Goal: Complete application form

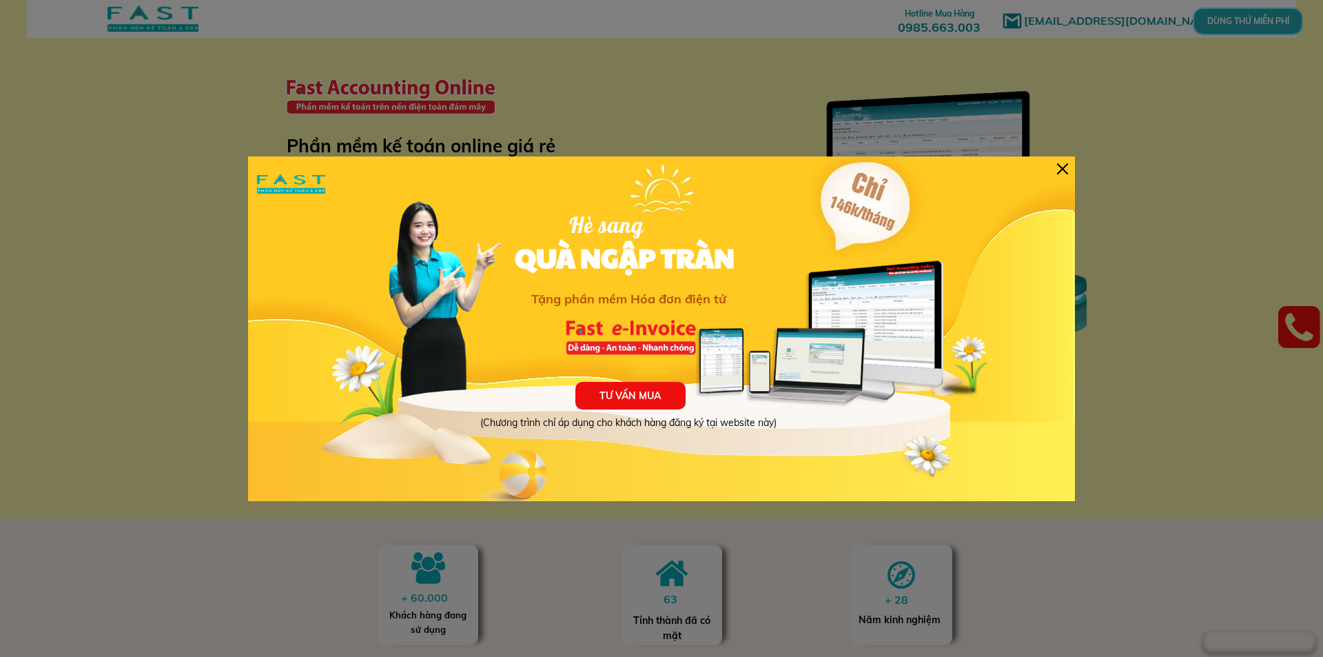
click at [1065, 166] on div at bounding box center [1062, 168] width 11 height 11
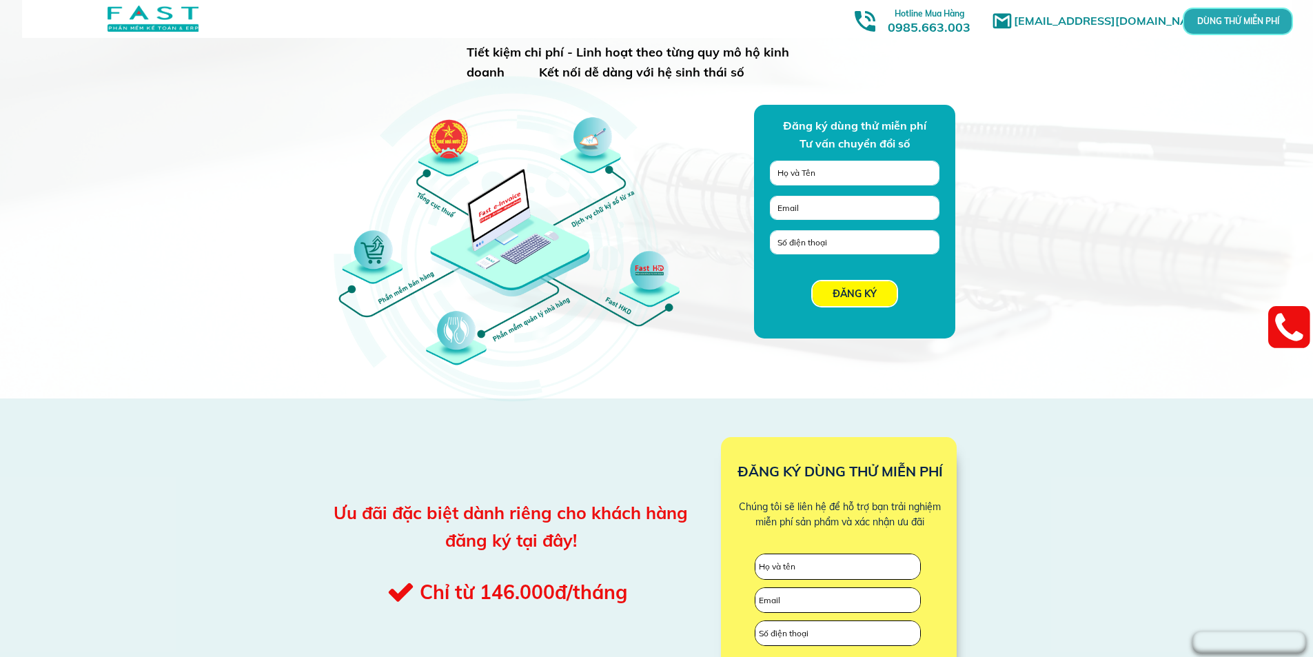
scroll to position [1102, 0]
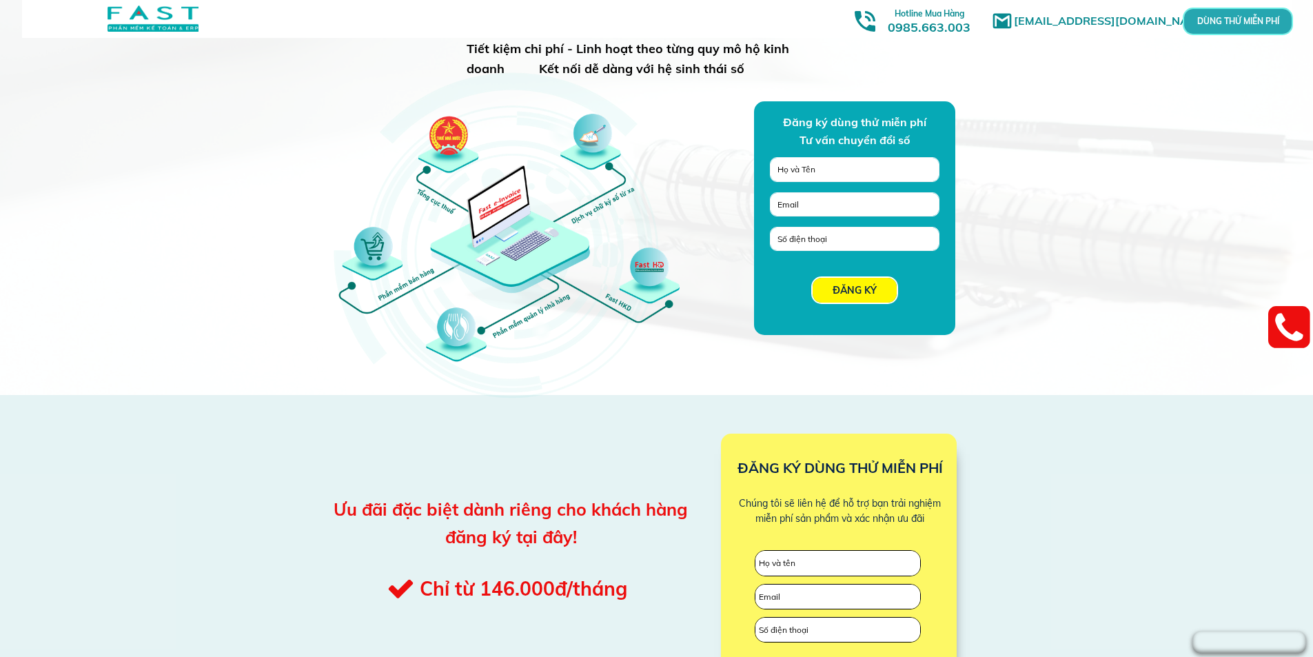
click at [810, 171] on input "text" at bounding box center [854, 169] width 161 height 23
type input "thắm"
click at [808, 201] on input "email" at bounding box center [854, 204] width 161 height 23
type input "[EMAIL_ADDRESS][DOMAIN_NAME]"
click at [803, 245] on input "tel" at bounding box center [854, 238] width 161 height 23
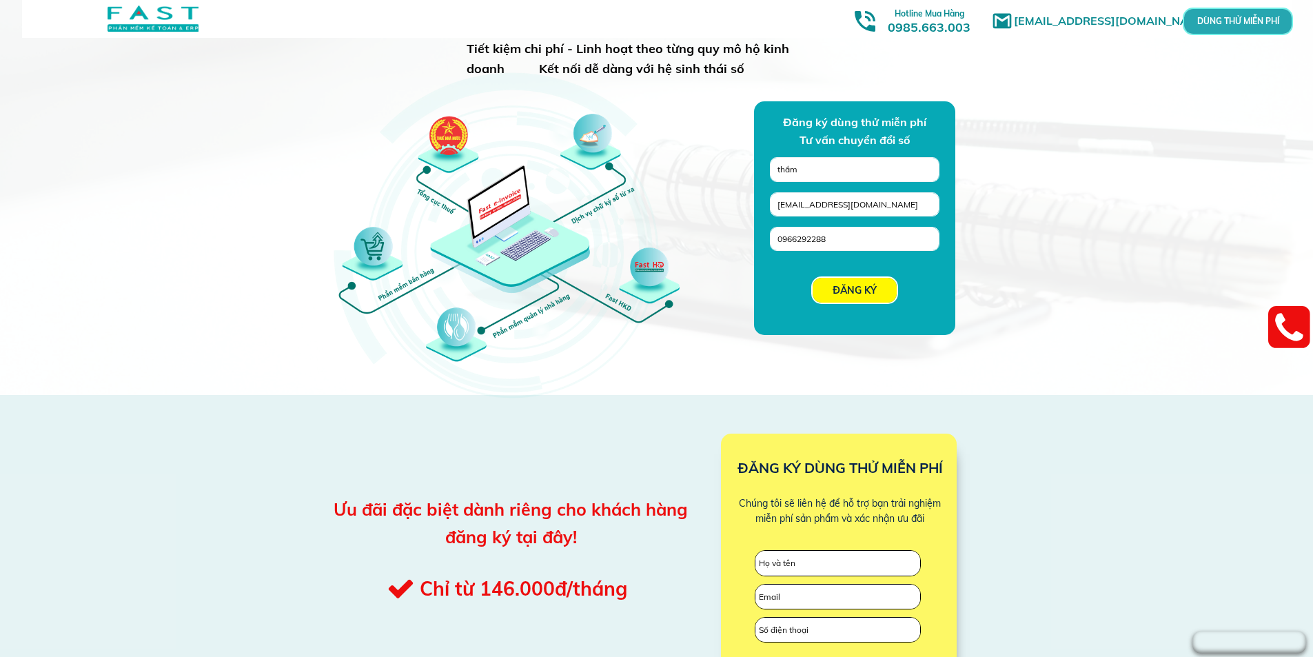
type input "0966292288"
click at [847, 289] on p "ĐĂNG KÝ" at bounding box center [854, 290] width 84 height 25
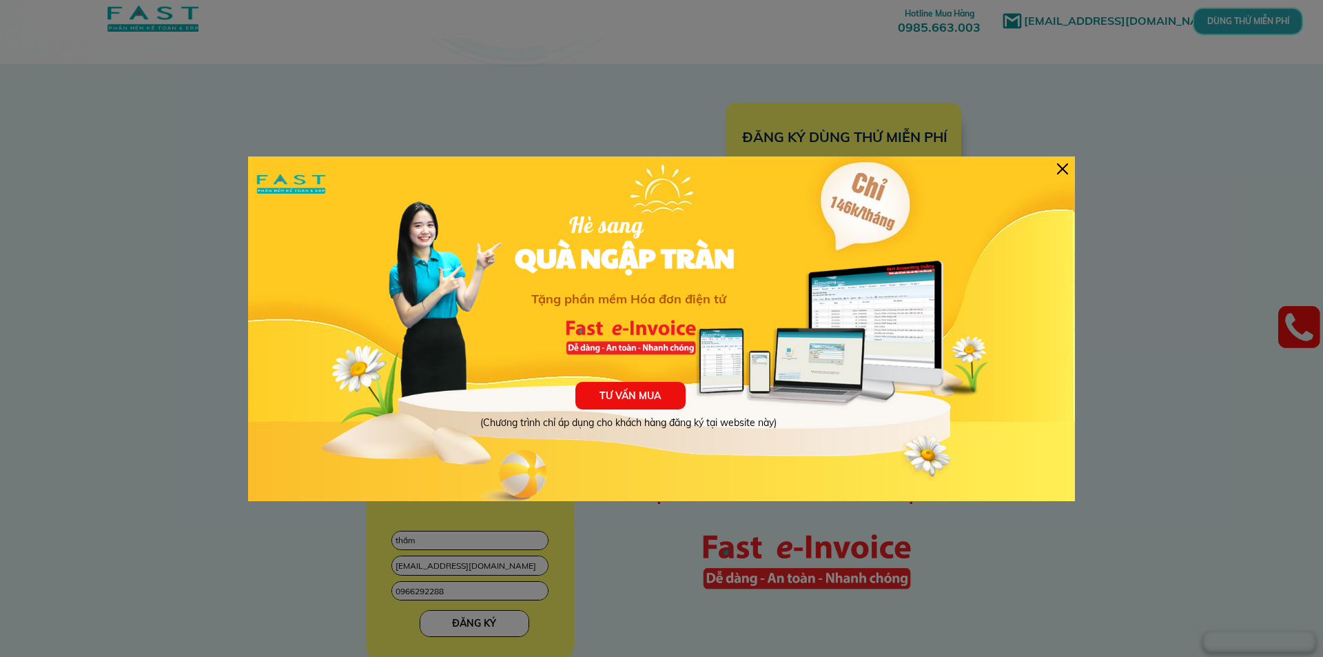
click at [1064, 167] on div at bounding box center [1062, 168] width 11 height 11
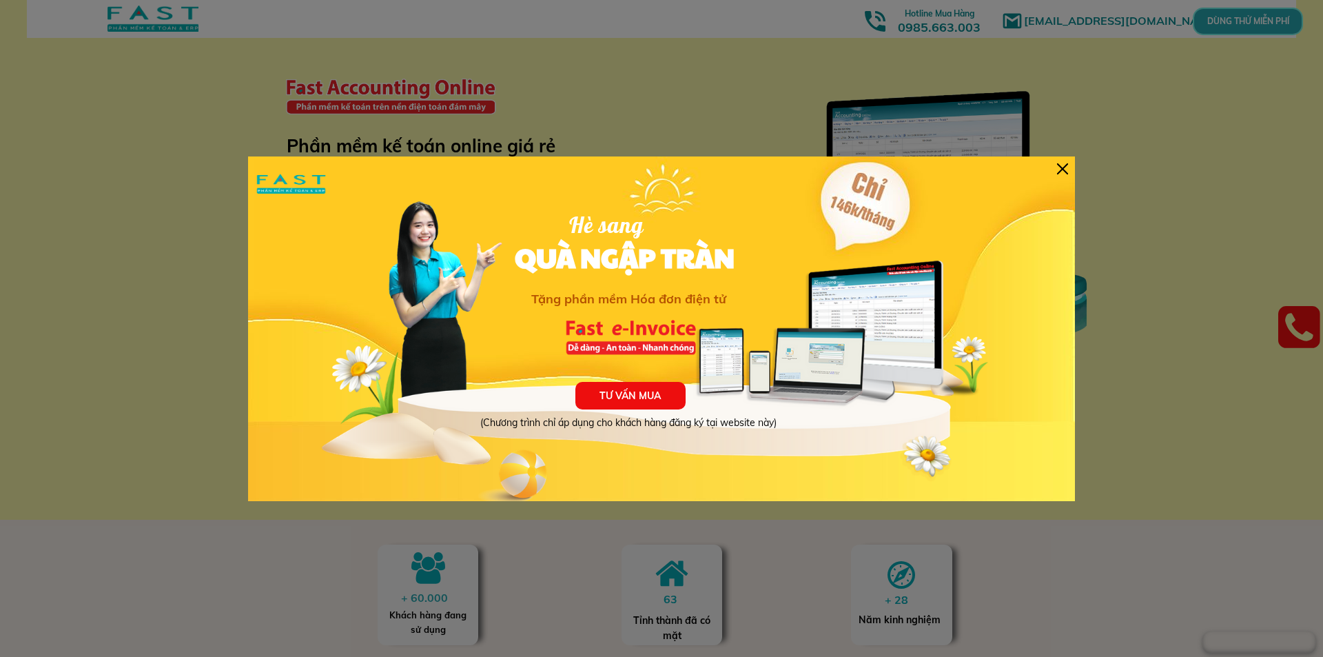
click at [1065, 168] on div at bounding box center [1062, 168] width 11 height 11
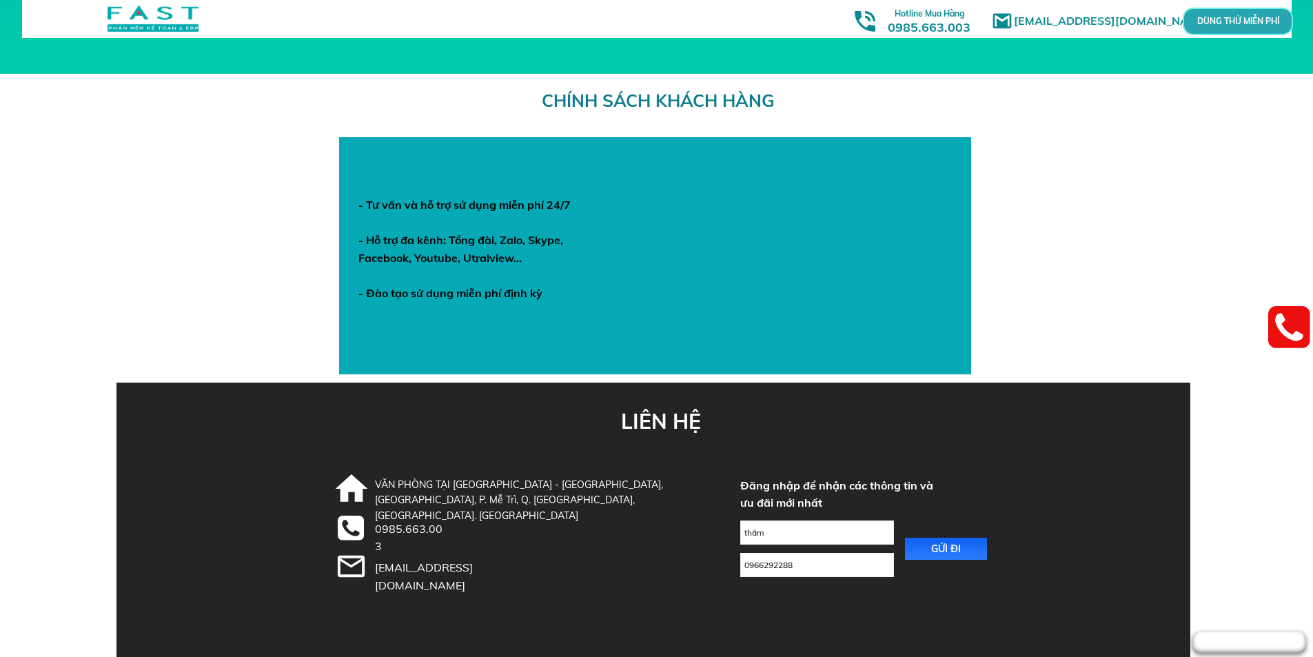
scroll to position [4740, 0]
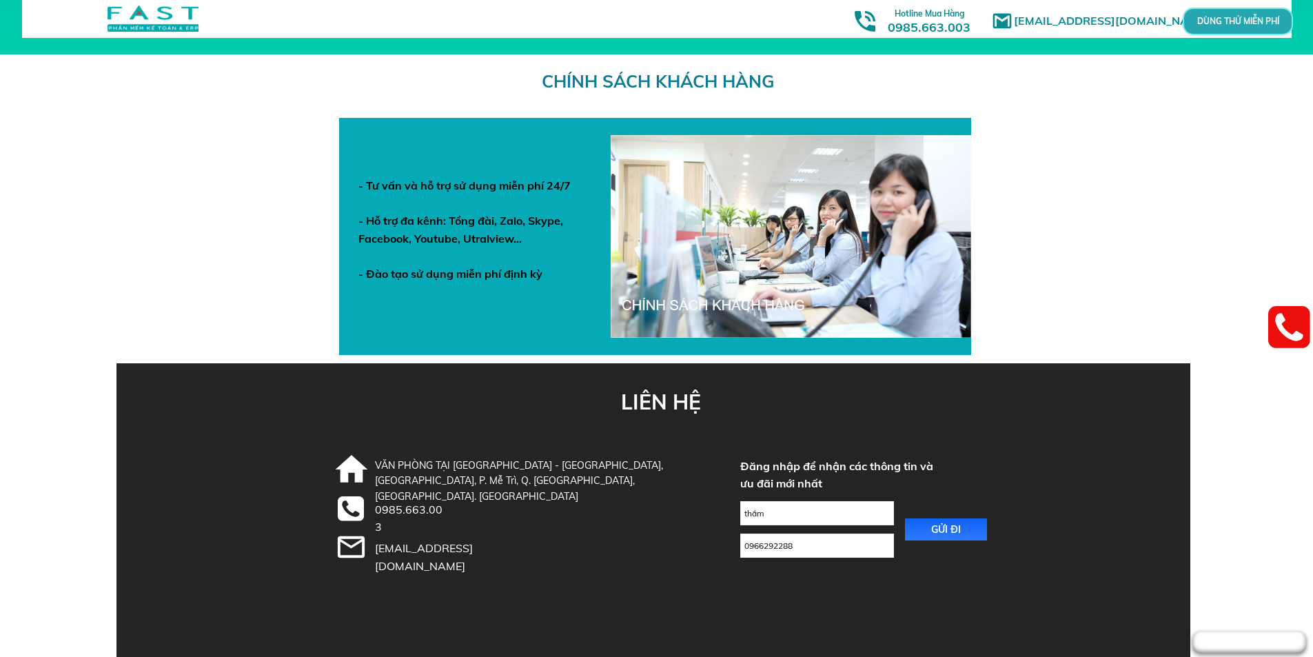
click at [932, 522] on p "GỬI ĐI" at bounding box center [946, 529] width 83 height 22
type input "thắm"
type input "[EMAIL_ADDRESS][DOMAIN_NAME]"
type input "0966292288"
type input "thắm"
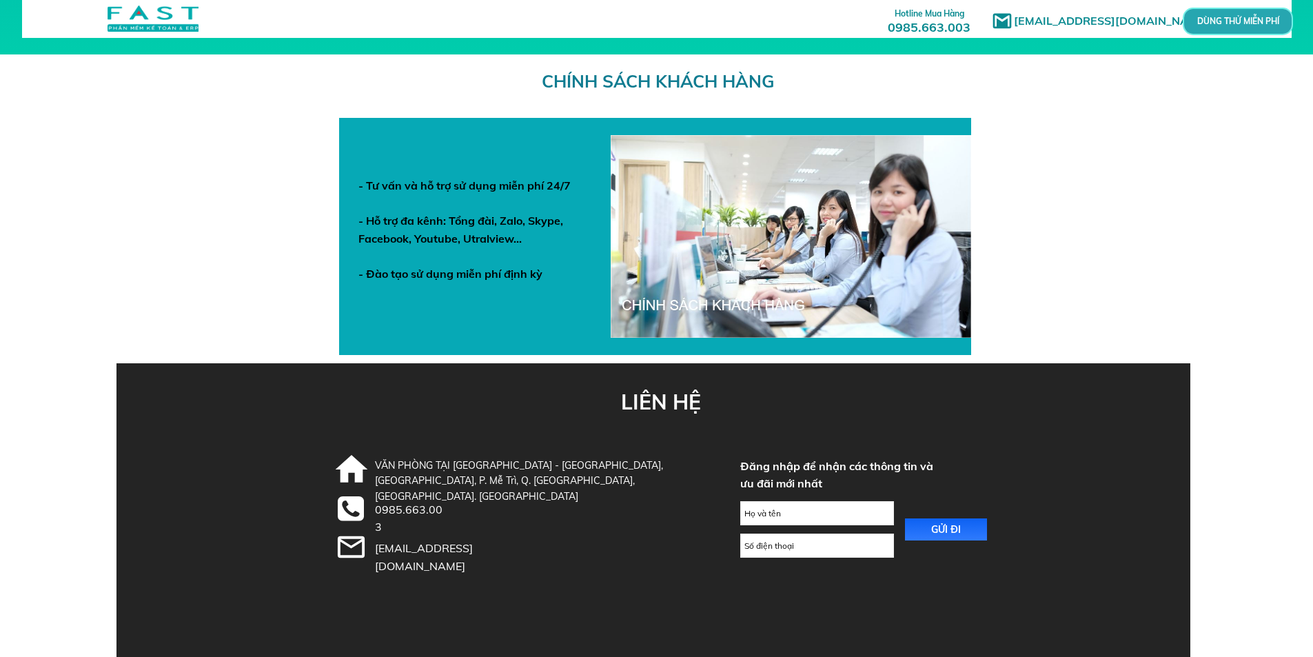
type input "[EMAIL_ADDRESS][DOMAIN_NAME]"
type input "0966292288"
type input "thắm"
type input "[EMAIL_ADDRESS][DOMAIN_NAME]"
type input "0966292288"
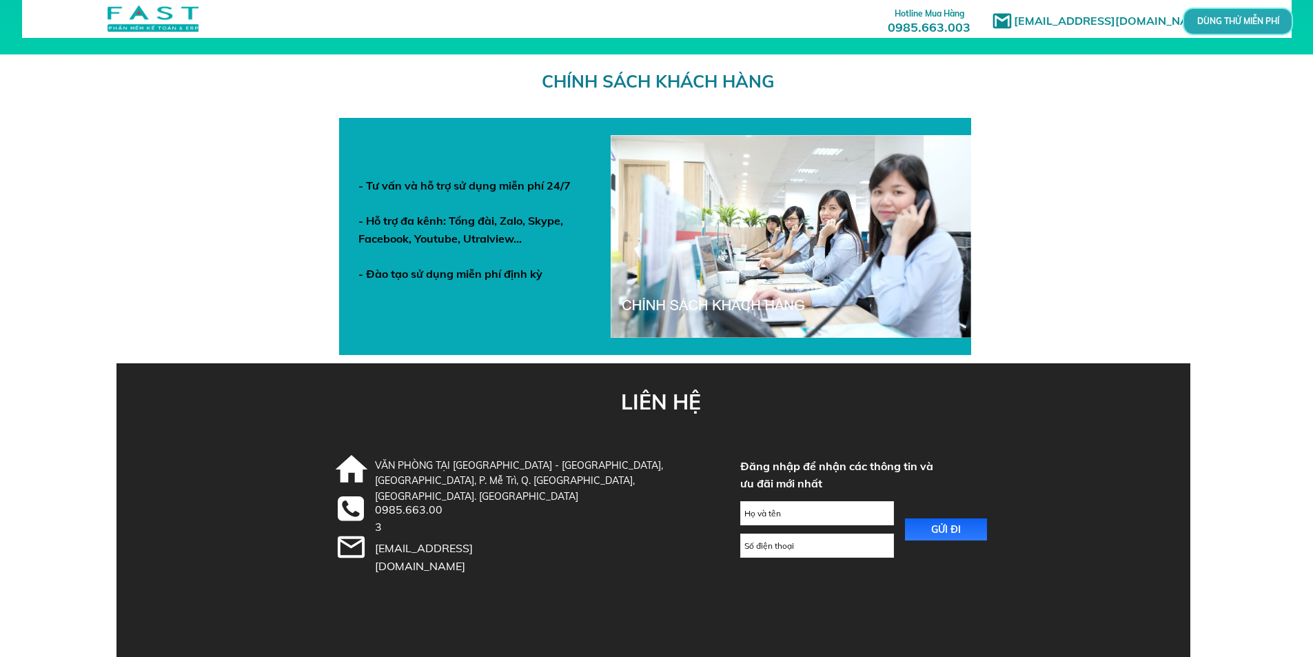
type input "0966292288"
type input "thắm"
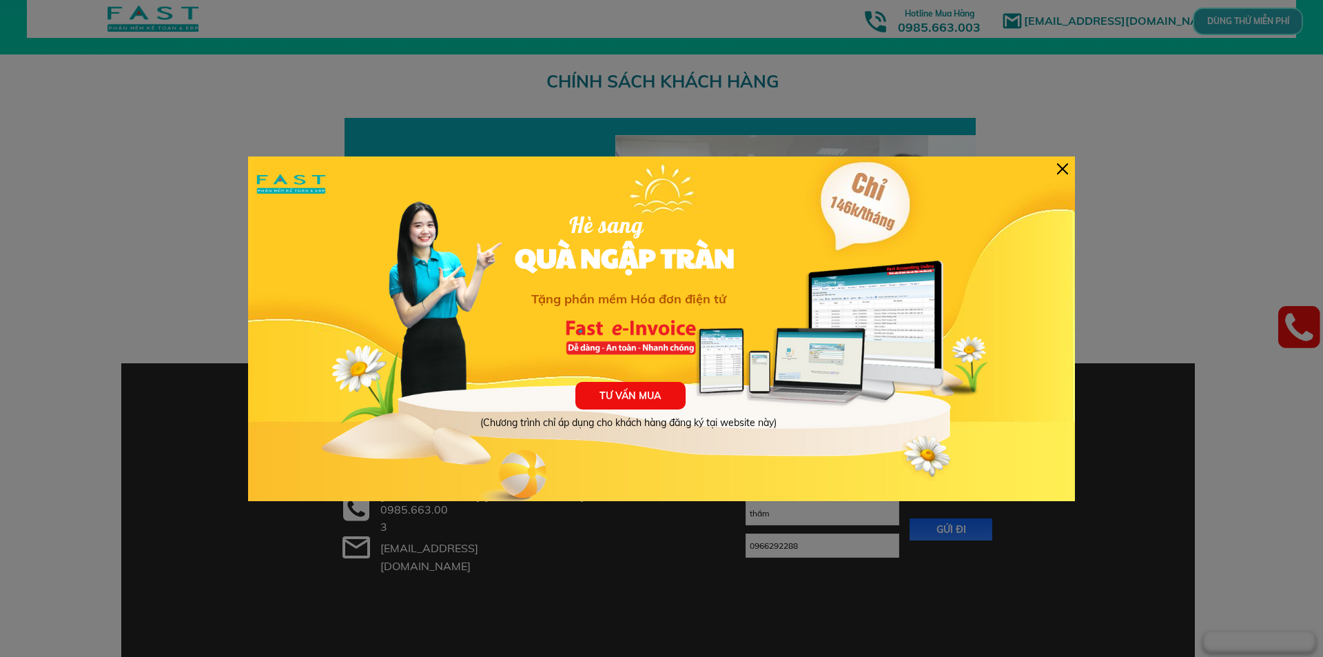
click at [1062, 172] on div at bounding box center [1062, 168] width 11 height 11
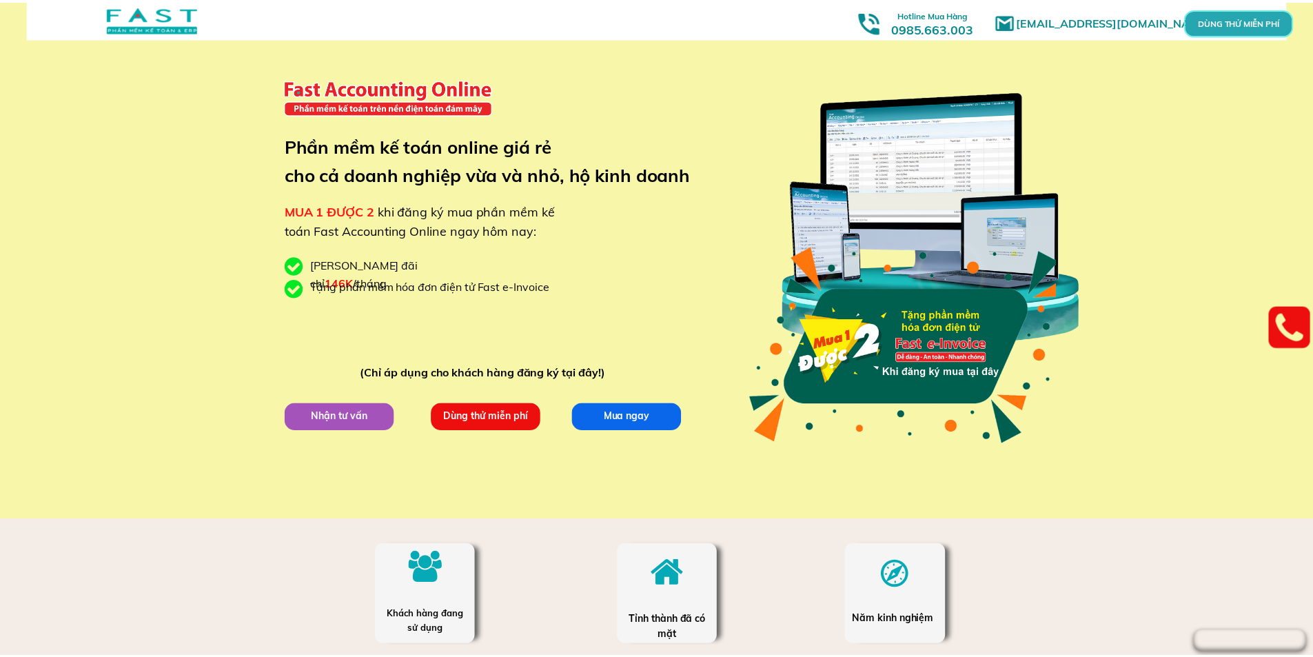
scroll to position [4740, 0]
